Goal: Task Accomplishment & Management: Use online tool/utility

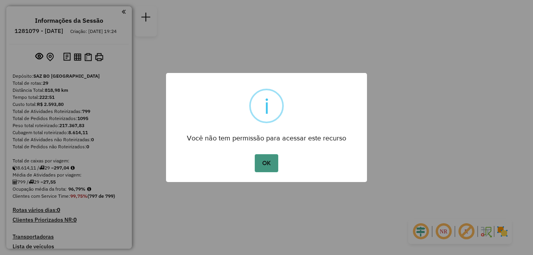
click at [276, 165] on button "OK" at bounding box center [266, 163] width 23 height 18
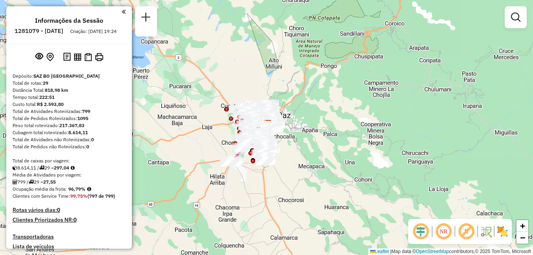
drag, startPoint x: 184, startPoint y: 141, endPoint x: 202, endPoint y: 119, distance: 28.2
click at [193, 128] on div "Janela de atendimento Grade de atendimento Capacidade Transportadoras Veículos …" at bounding box center [266, 127] width 533 height 255
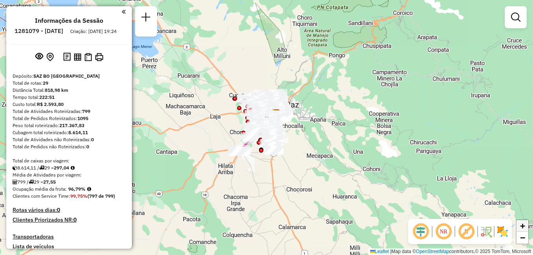
click at [518, 225] on link "+" at bounding box center [523, 226] width 12 height 12
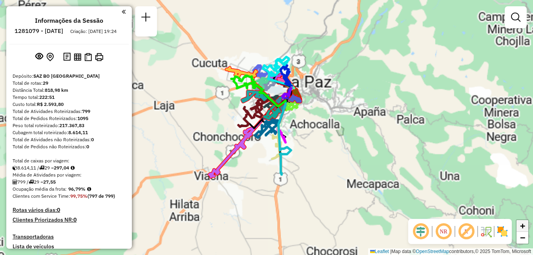
click at [518, 225] on link "+" at bounding box center [523, 226] width 12 height 12
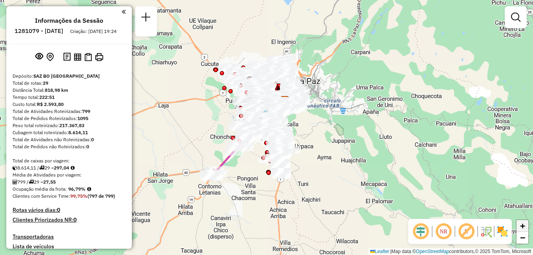
click at [521, 226] on span "+" at bounding box center [522, 226] width 5 height 10
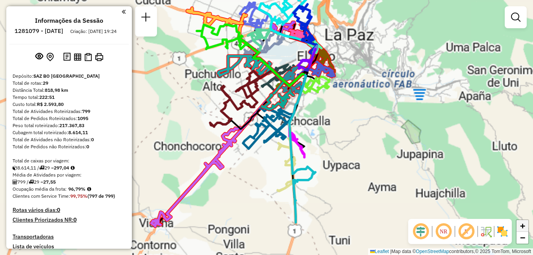
click at [521, 226] on span "+" at bounding box center [522, 226] width 5 height 10
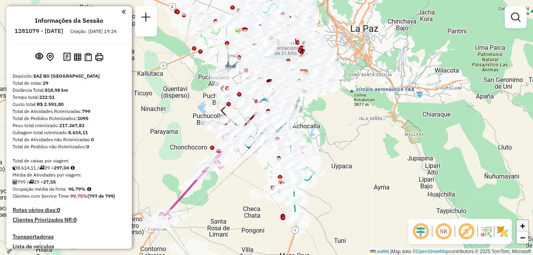
click at [521, 226] on span "+" at bounding box center [522, 226] width 5 height 10
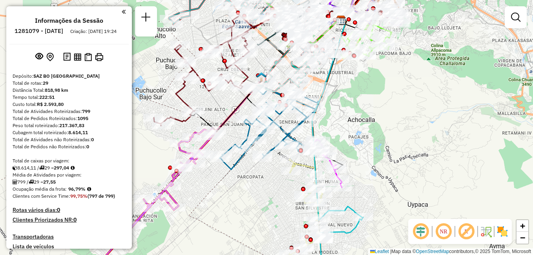
drag, startPoint x: 358, startPoint y: 98, endPoint x: 386, endPoint y: 145, distance: 55.3
click at [385, 142] on div "Janela de atendimento Grade de atendimento Capacidade Transportadoras Veículos …" at bounding box center [266, 127] width 533 height 255
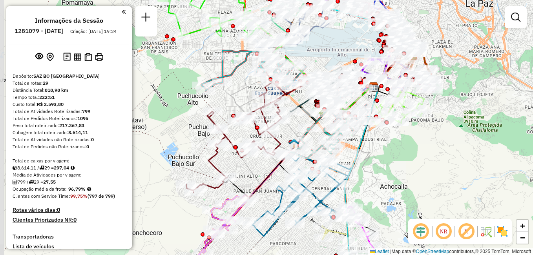
drag, startPoint x: 324, startPoint y: 30, endPoint x: 331, endPoint y: 59, distance: 29.4
click at [331, 57] on div "Janela de atendimento Grade de atendimento Capacidade Transportadoras Veículos …" at bounding box center [266, 127] width 533 height 255
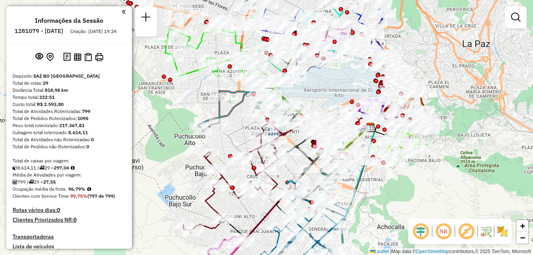
drag, startPoint x: 336, startPoint y: 46, endPoint x: 332, endPoint y: 81, distance: 35.6
click at [332, 81] on div "Janela de atendimento Grade de atendimento Capacidade Transportadoras Veículos …" at bounding box center [266, 127] width 533 height 255
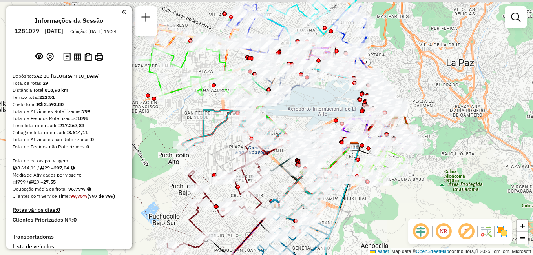
drag, startPoint x: 312, startPoint y: 118, endPoint x: 284, endPoint y: 135, distance: 32.7
click at [286, 134] on div "Janela de atendimento Grade de atendimento Capacidade Transportadoras Veículos …" at bounding box center [266, 127] width 533 height 255
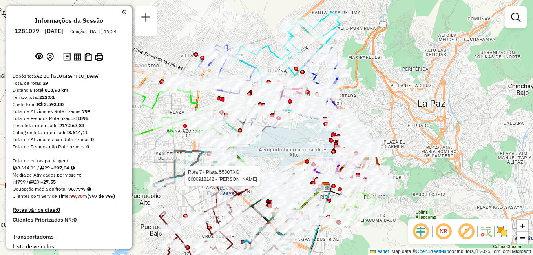
drag, startPoint x: 353, startPoint y: 80, endPoint x: 353, endPoint y: 103, distance: 23.2
click at [353, 103] on div "Rota 7 - Placa 5580TXG 0000918142 - [PERSON_NAME] de atendimento Grade de atend…" at bounding box center [266, 127] width 533 height 255
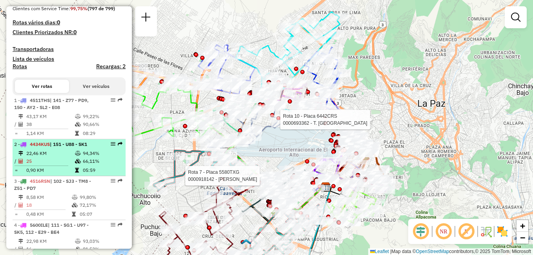
scroll to position [189, 0]
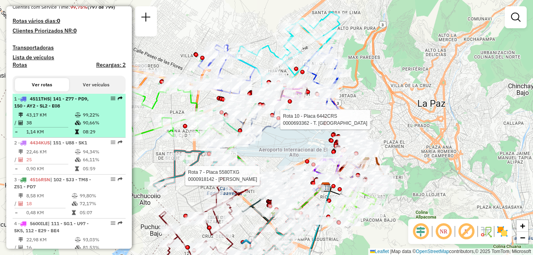
click at [17, 108] on span "1 - 4511THS | 141 - Z77 - PD9, 150 - AY2 - SL2 - E08" at bounding box center [51, 102] width 75 height 13
select select "**********"
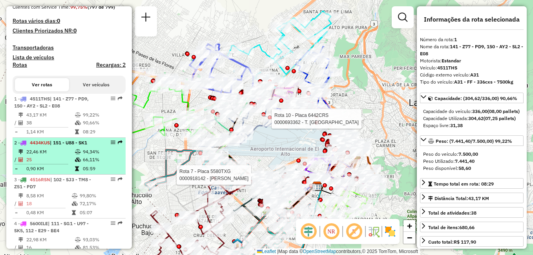
click at [42, 156] on td "22,46 KM" at bounding box center [50, 152] width 49 height 8
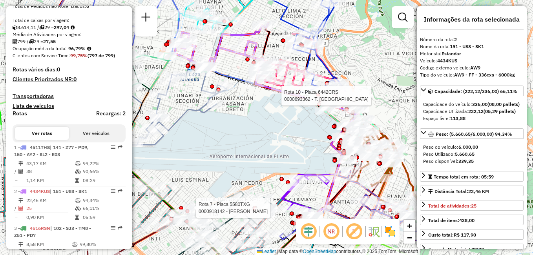
scroll to position [0, 0]
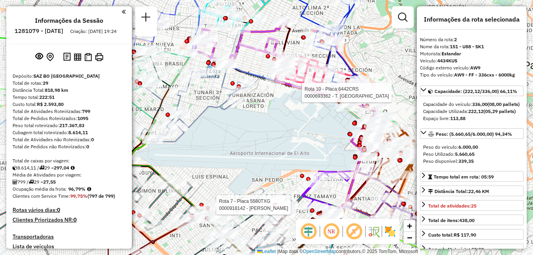
drag, startPoint x: 252, startPoint y: 135, endPoint x: 302, endPoint y: 130, distance: 49.8
click at [302, 130] on div "Rota 7 - Placa 5580TXG 0000918142 - [PERSON_NAME] Rota 10 - Placa 6442CRS 00006…" at bounding box center [266, 127] width 533 height 255
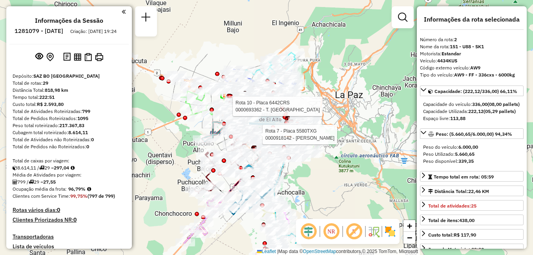
drag, startPoint x: 328, startPoint y: 127, endPoint x: 353, endPoint y: 81, distance: 52.0
click at [353, 81] on div "Rota 7 - Placa 5580TXG 0000918142 - [PERSON_NAME] Rota 10 - Placa 6442CRS 00006…" at bounding box center [266, 127] width 533 height 255
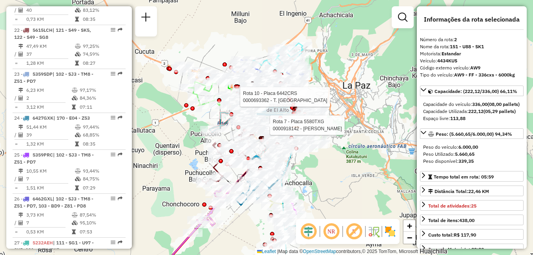
scroll to position [1309, 0]
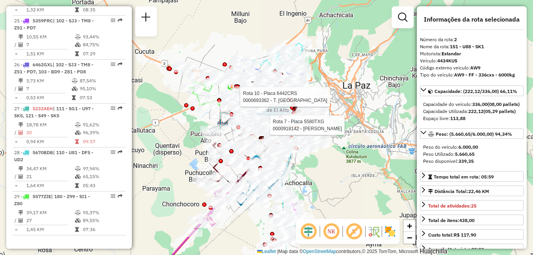
click at [187, 166] on div "Rota 7 - Placa 5580TXG 0000918142 - [PERSON_NAME] Rota 10 - Placa 6442CRS 00006…" at bounding box center [266, 127] width 533 height 255
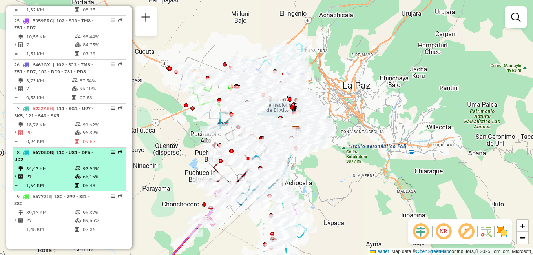
click at [55, 156] on div "28 - 5670BDB | 110 - U81 - DF5 - UD2" at bounding box center [55, 156] width 83 height 14
select select "**********"
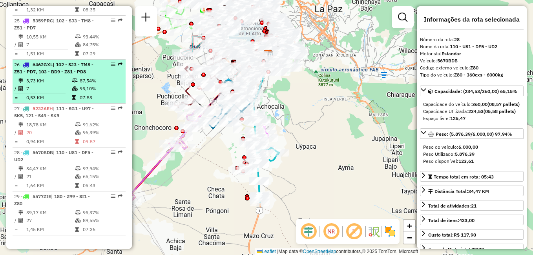
click at [59, 73] on span "| 102 - SJ3 - TM8 - Z51 - PD7, 103 - BD9 - Z81 - PD8" at bounding box center [53, 68] width 79 height 13
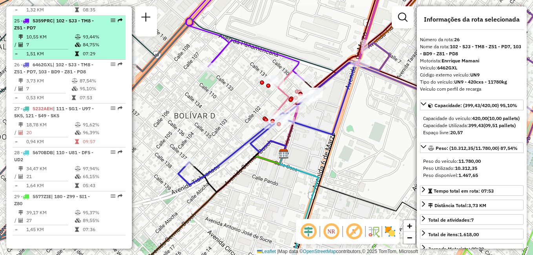
click at [60, 40] on td "10,55 KM" at bounding box center [50, 37] width 49 height 8
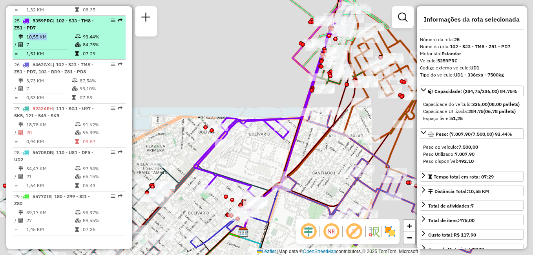
click at [60, 40] on td "10,55 KM" at bounding box center [50, 37] width 49 height 8
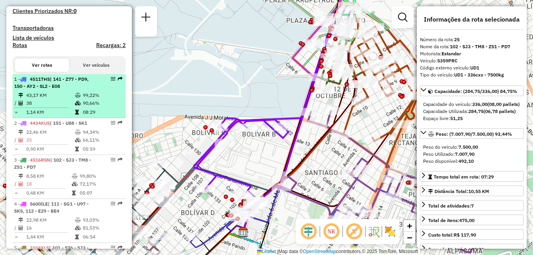
scroll to position [210, 0]
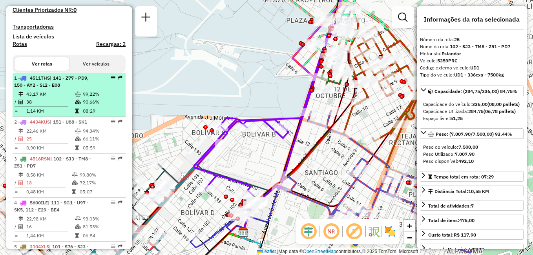
click at [67, 89] on div "1 - 4511THS | 141 - Z77 - PD9, 150 - AY2 - SL2 - E08" at bounding box center [55, 82] width 83 height 14
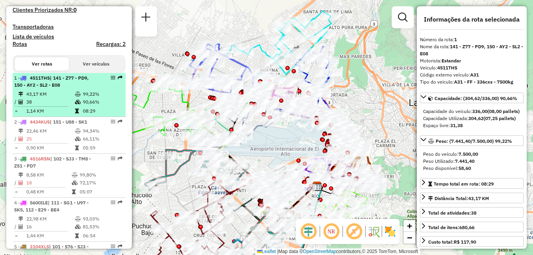
click at [64, 89] on div "1 - 4511THS | 141 - Z77 - PD9, 150 - AY2 - SL2 - E08" at bounding box center [55, 82] width 83 height 14
click at [68, 89] on div "1 - 4511THS | 141 - Z77 - PD9, 150 - AY2 - SL2 - E08" at bounding box center [55, 82] width 83 height 14
